Goal: Find contact information: Find contact information

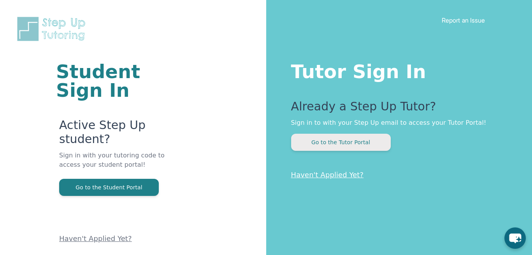
click at [364, 147] on button "Go to the Tutor Portal" at bounding box center [341, 142] width 100 height 17
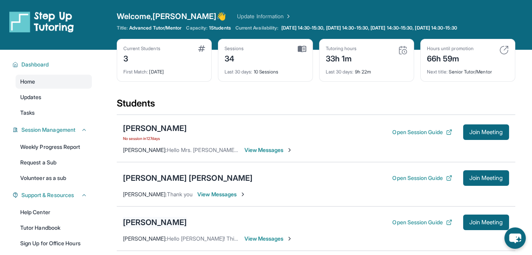
click at [177, 222] on div "[PERSON_NAME]" at bounding box center [155, 222] width 64 height 11
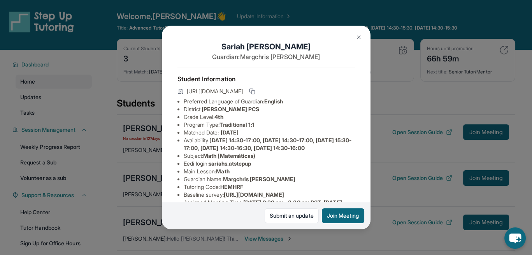
scroll to position [39, 0]
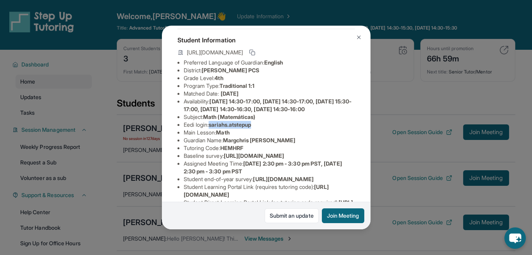
drag, startPoint x: 213, startPoint y: 139, endPoint x: 257, endPoint y: 139, distance: 43.6
click at [251, 128] on span "sariahs.atstepup" at bounding box center [230, 125] width 42 height 7
copy span "sariahs.atstepup"
